Goal: Information Seeking & Learning: Learn about a topic

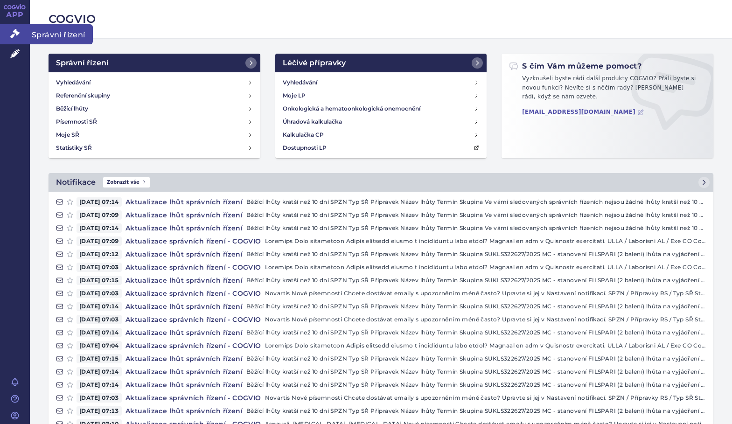
click at [17, 27] on link "Správní řízení" at bounding box center [15, 34] width 30 height 20
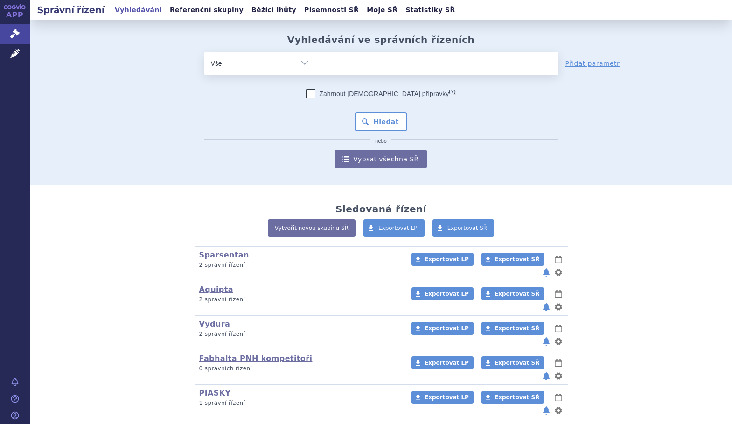
scroll to position [169, 0]
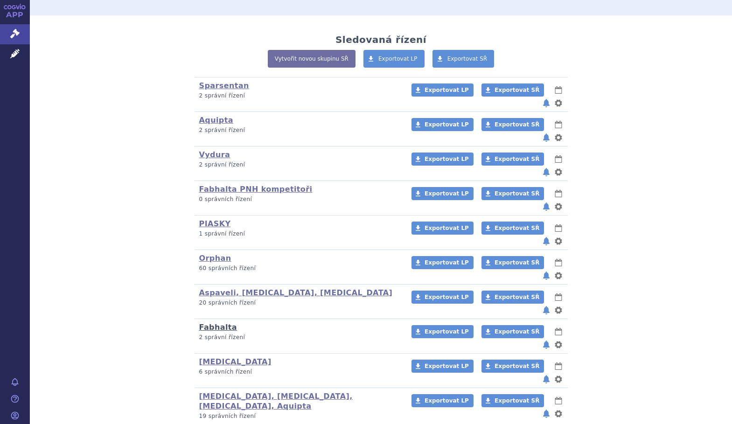
click at [216, 323] on link "Fabhalta" at bounding box center [218, 327] width 38 height 9
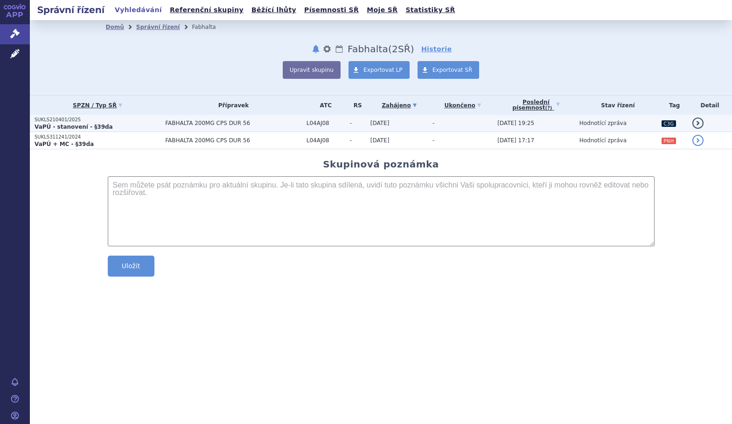
click at [129, 128] on p "VaPÚ - stanovení - §39da" at bounding box center [98, 126] width 126 height 7
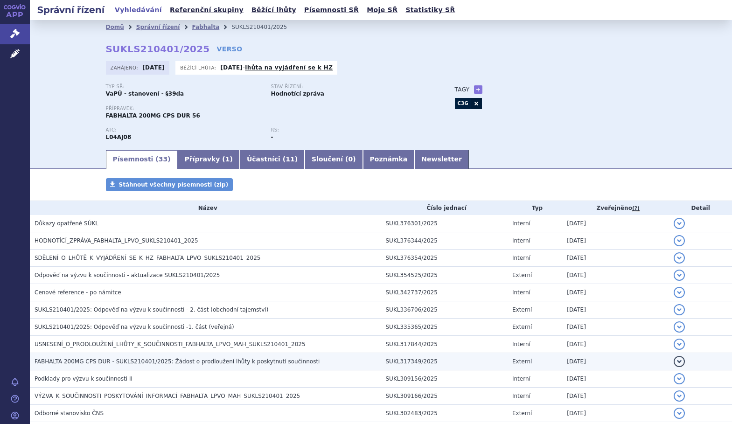
click at [331, 361] on h3 "FABHALTA 200MG CPS DUR - SUKLS210401/2025: Žádost o prodloužení lhůty k poskytn…" at bounding box center [208, 361] width 346 height 9
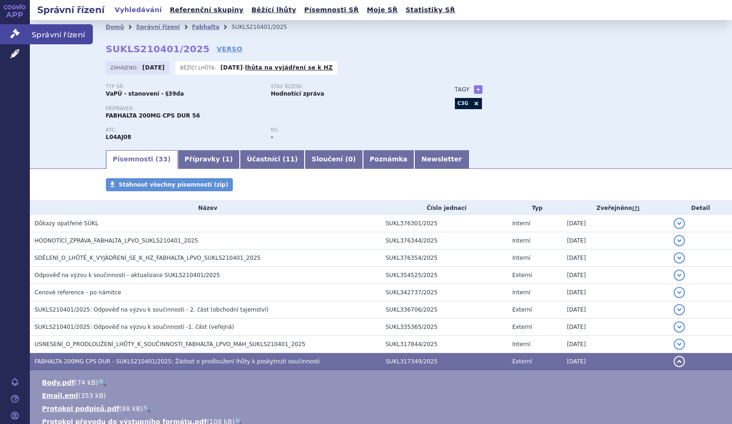
click at [20, 30] on link "Správní řízení" at bounding box center [15, 34] width 30 height 20
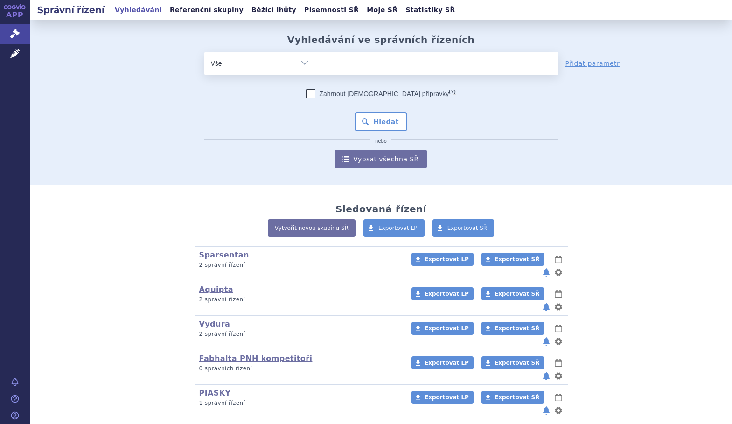
click at [359, 66] on ul at bounding box center [437, 62] width 242 height 20
click at [316, 66] on select at bounding box center [316, 62] width 0 height 23
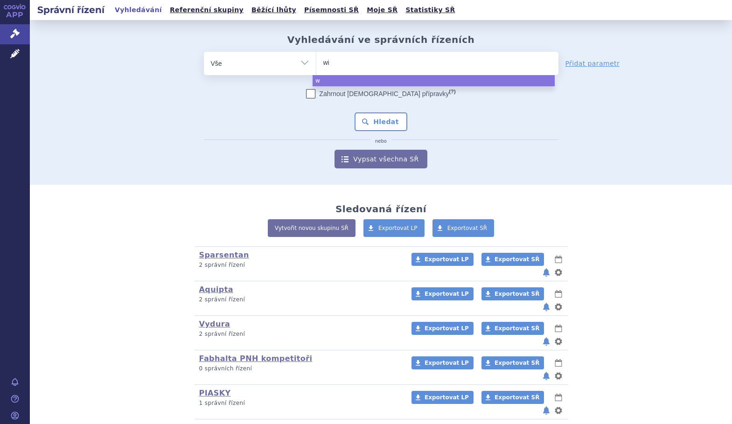
type input "win"
type input "winr"
type input "winre"
type input "winrevai"
type input "winrevair"
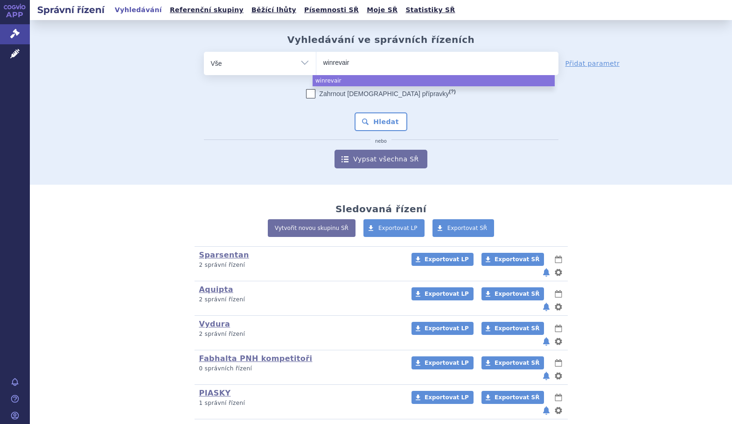
select select "winrevair"
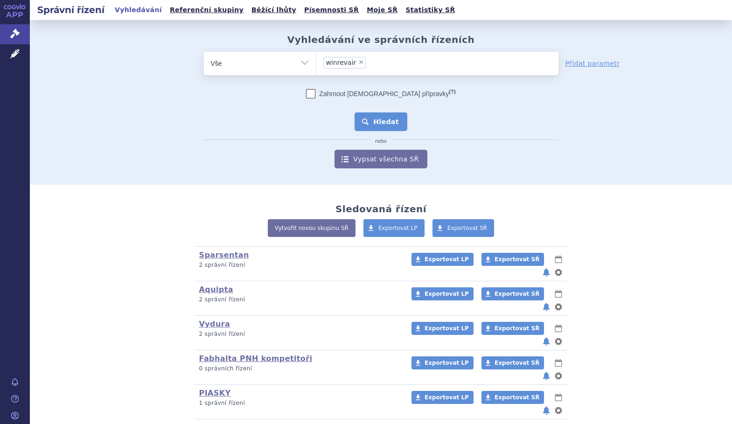
click at [389, 124] on button "Hledat" at bounding box center [380, 121] width 53 height 19
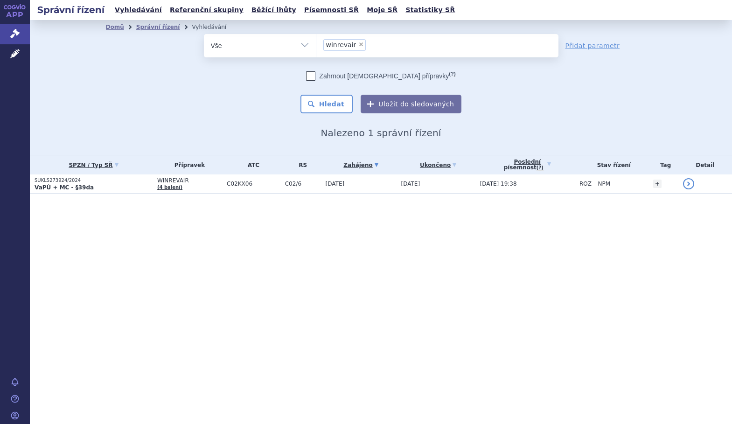
click at [129, 180] on p "SUKLS273924/2024" at bounding box center [94, 180] width 118 height 7
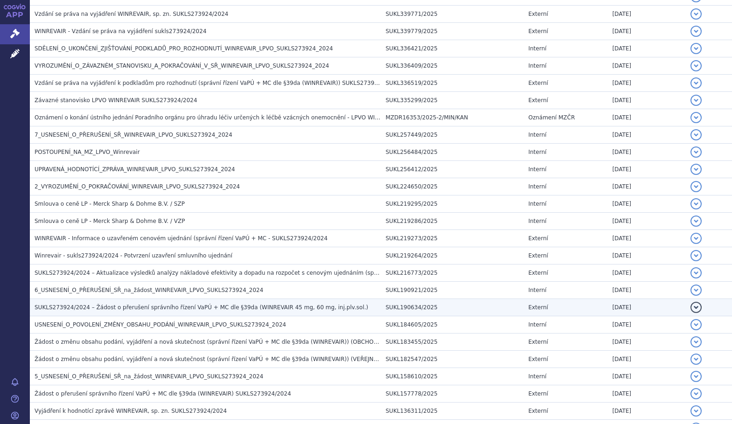
scroll to position [498, 0]
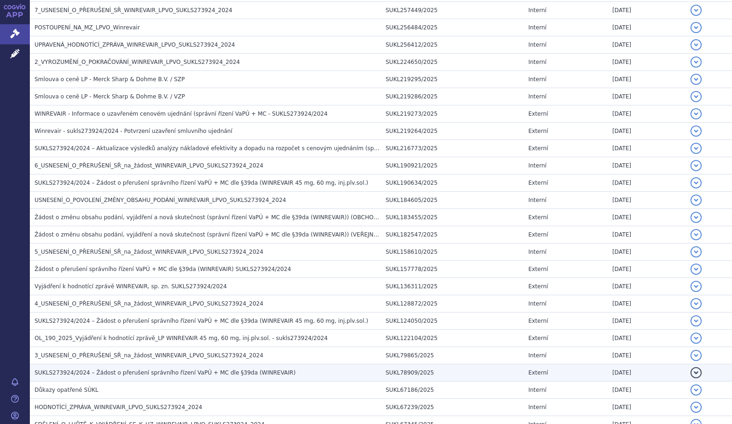
click at [238, 375] on span "SUKLS273924/2024 – Žádost o přerušení správního řízení VaPÚ + MC dle §39da (WIN…" at bounding box center [165, 372] width 261 height 7
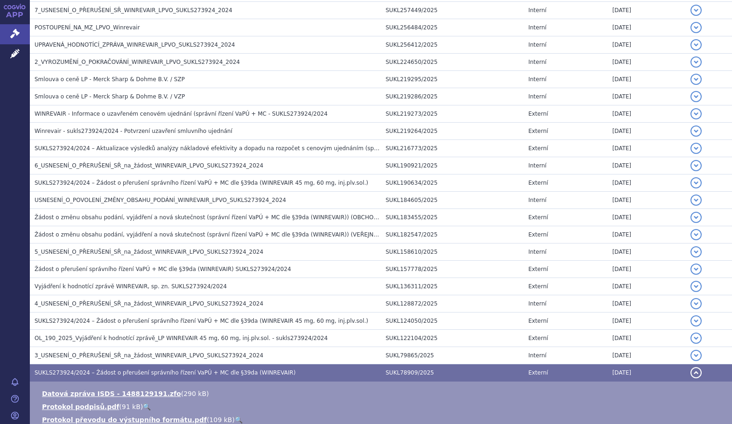
scroll to position [622, 0]
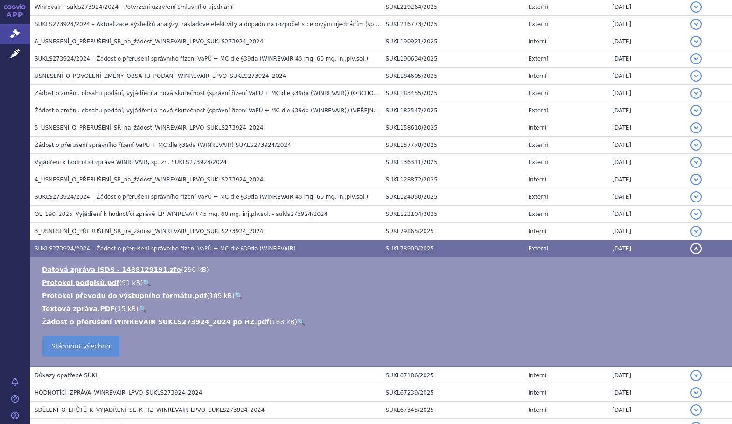
click at [587, 248] on td "Externí" at bounding box center [565, 248] width 84 height 17
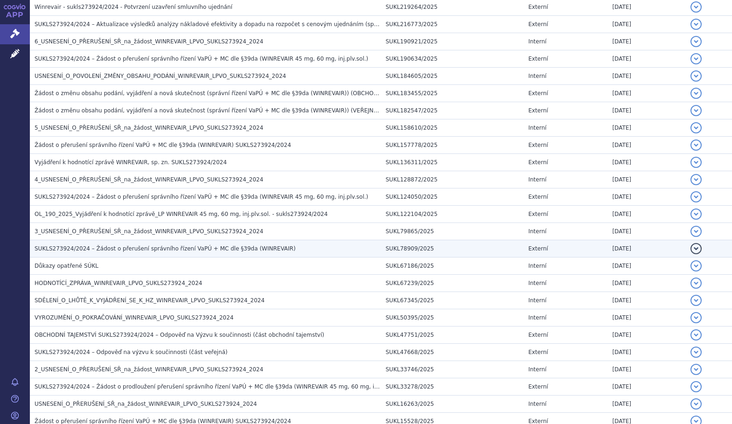
click at [587, 248] on td "Externí" at bounding box center [565, 248] width 84 height 17
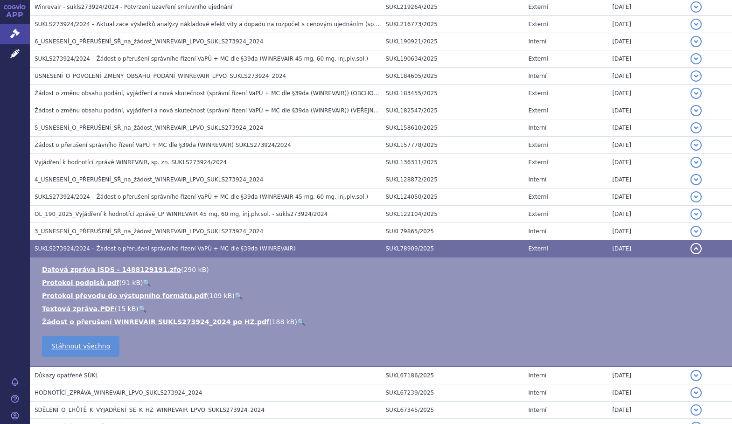
click at [297, 319] on link "🔍" at bounding box center [301, 321] width 8 height 7
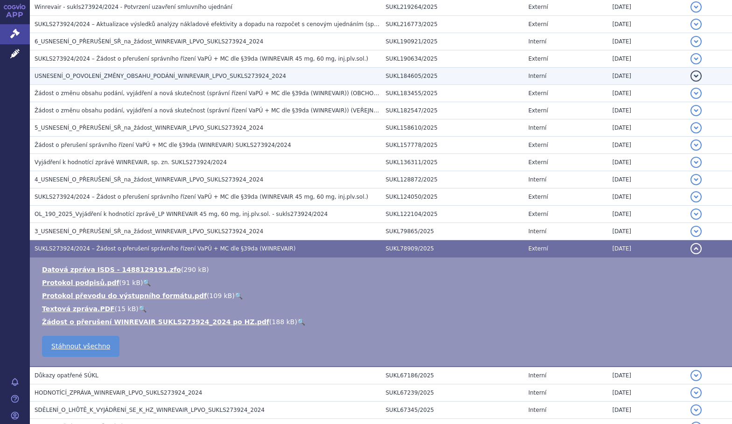
scroll to position [0, 0]
